Goal: Task Accomplishment & Management: Understand process/instructions

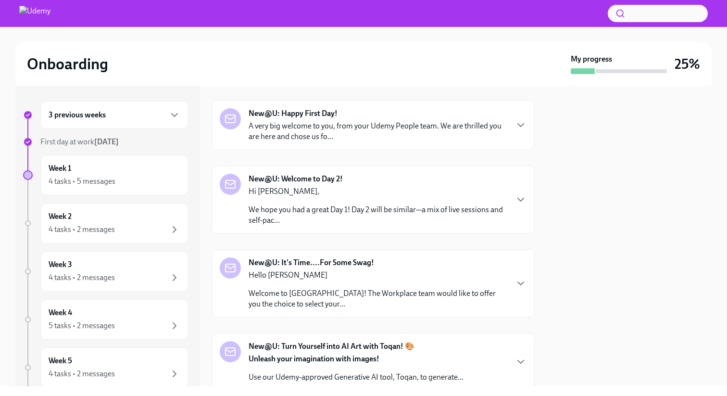
scroll to position [79, 0]
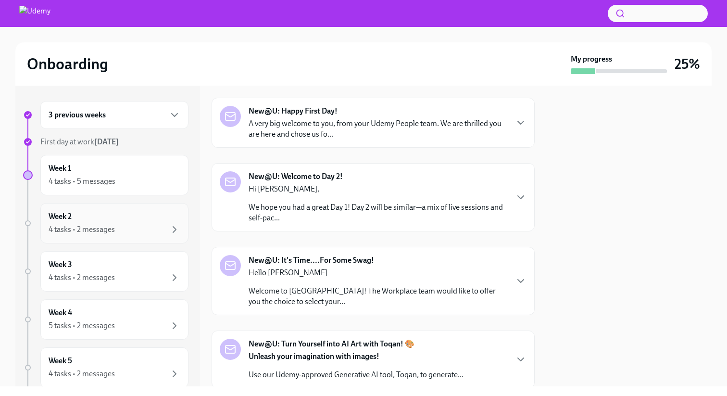
click at [99, 218] on div "Week 2 4 tasks • 2 messages" at bounding box center [115, 223] width 132 height 24
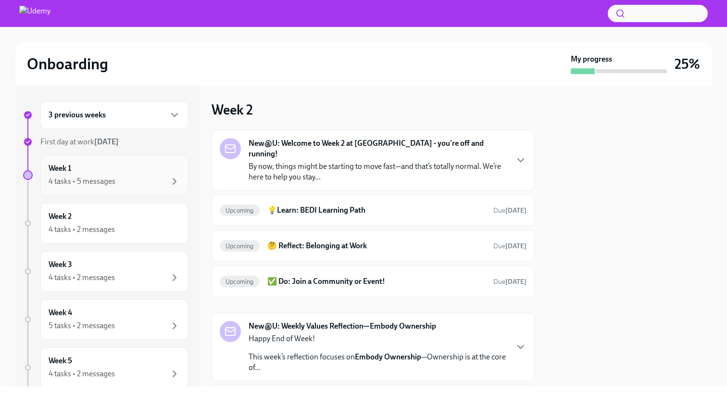
click at [102, 181] on div "4 tasks • 5 messages" at bounding box center [82, 181] width 67 height 11
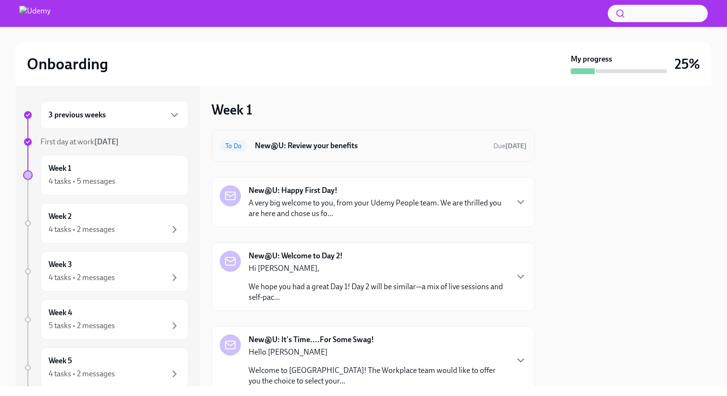
click at [325, 147] on h6 "New@U: Review your benefits" at bounding box center [370, 145] width 231 height 11
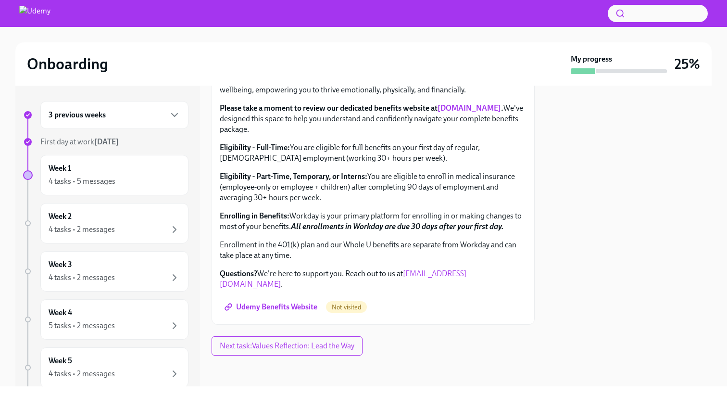
scroll to position [351, 0]
click at [301, 304] on span "Udemy Benefits Website" at bounding box center [271, 307] width 91 height 10
